Goal: Task Accomplishment & Management: Manage account settings

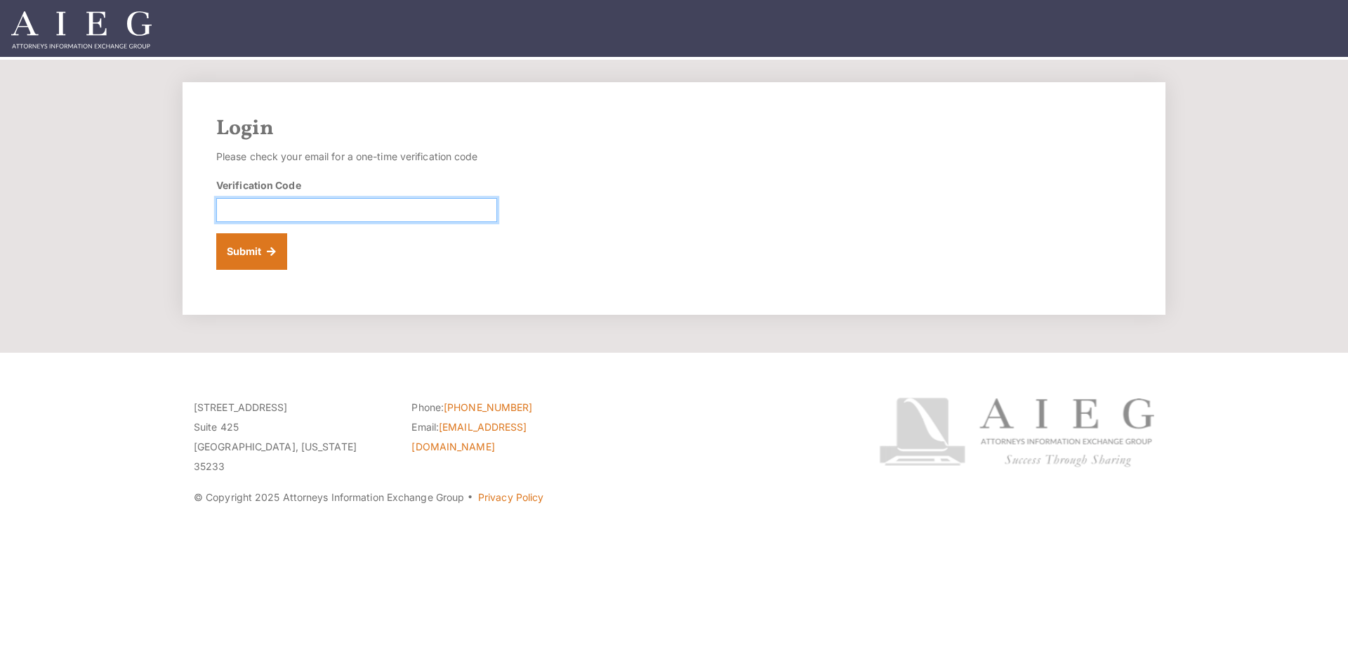
click at [289, 212] on input "Verification Code" at bounding box center [356, 210] width 281 height 24
click at [296, 210] on input "Verification Code" at bounding box center [356, 210] width 281 height 24
click at [447, 205] on input "Verification Code" at bounding box center [356, 210] width 281 height 24
type input "344636"
click at [272, 240] on button "Submit" at bounding box center [251, 251] width 71 height 37
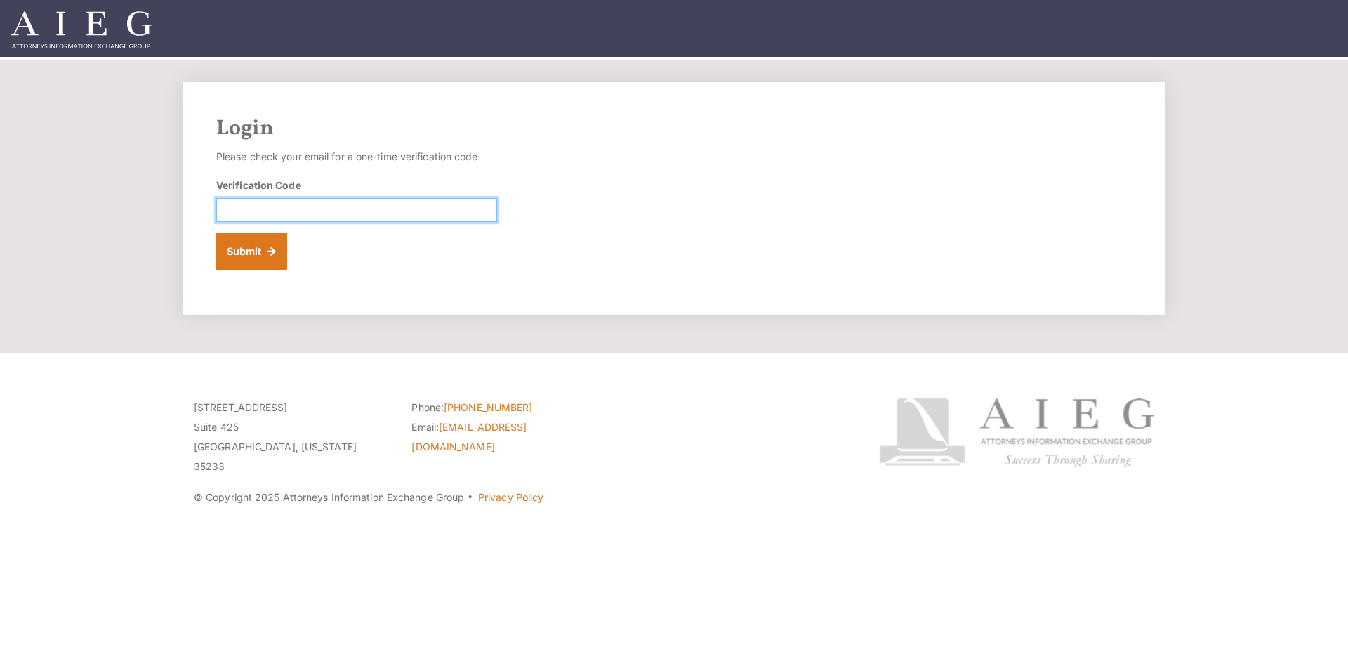
click at [364, 208] on input "Verification Code" at bounding box center [356, 210] width 281 height 24
type input "363360"
click at [254, 244] on button "Submit" at bounding box center [251, 251] width 71 height 37
